Goal: Find specific page/section: Find specific page/section

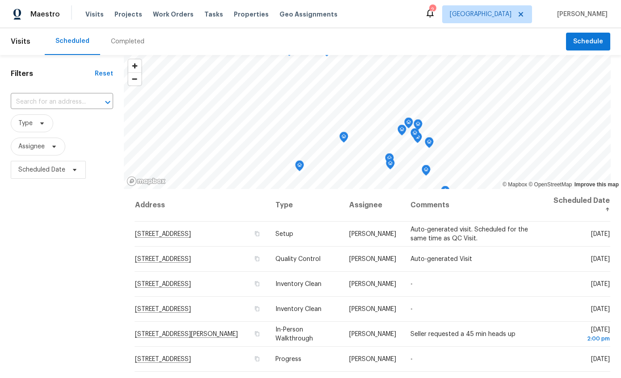
click at [122, 37] on div "Completed" at bounding box center [128, 41] width 34 height 9
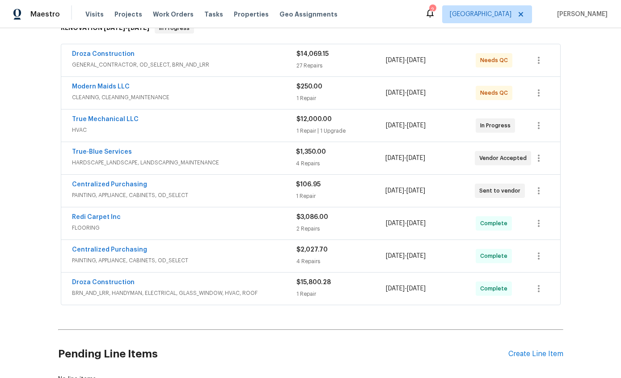
scroll to position [156, 0]
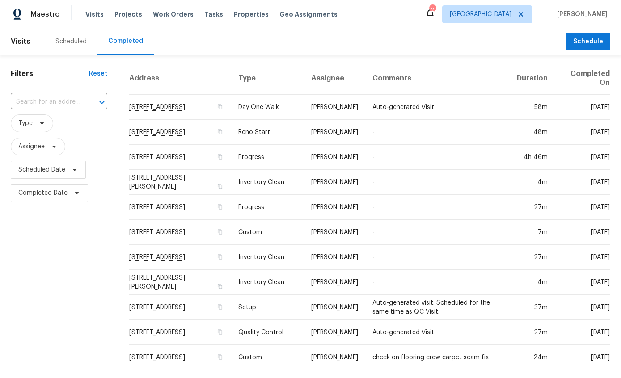
click at [84, 42] on div "Scheduled" at bounding box center [70, 41] width 31 height 9
